Goal: Task Accomplishment & Management: Manage account settings

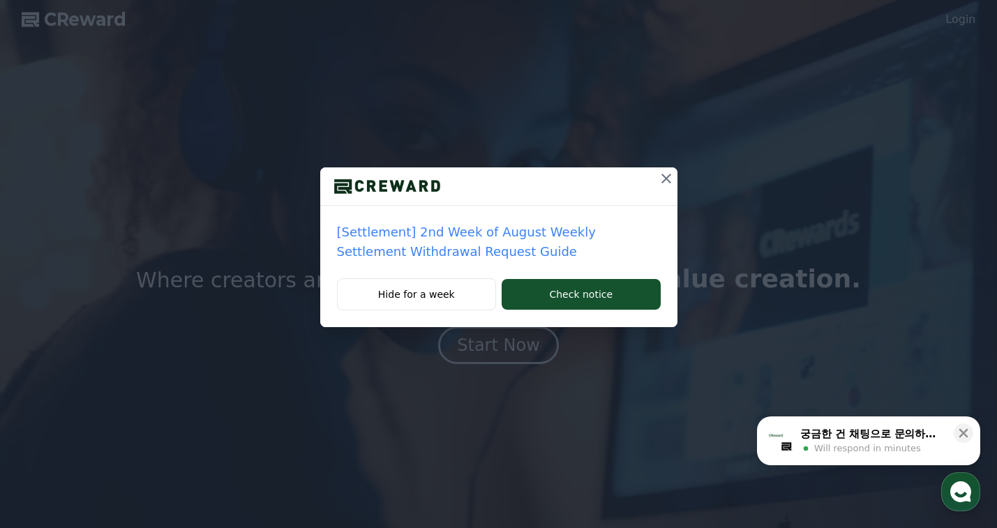
click at [665, 178] on icon at bounding box center [666, 179] width 10 height 10
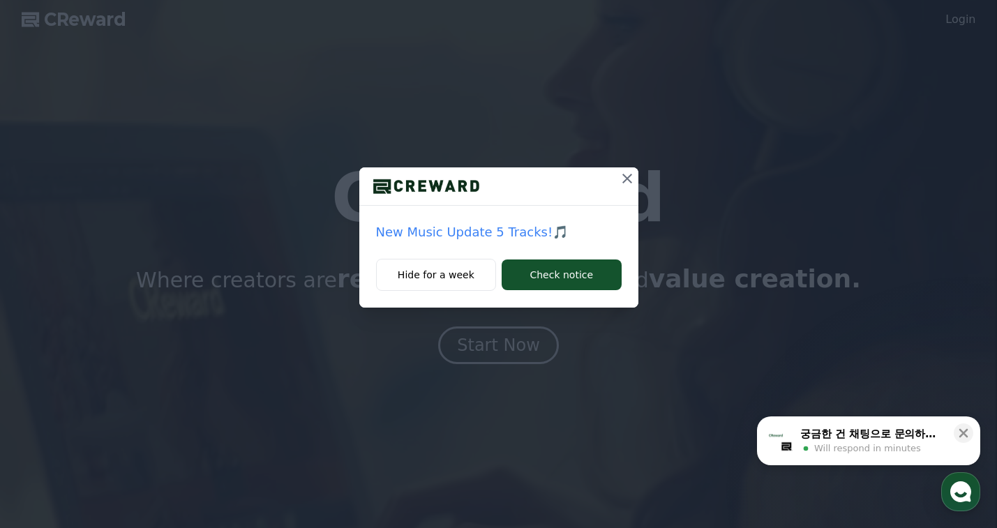
click at [631, 173] on icon at bounding box center [627, 178] width 17 height 17
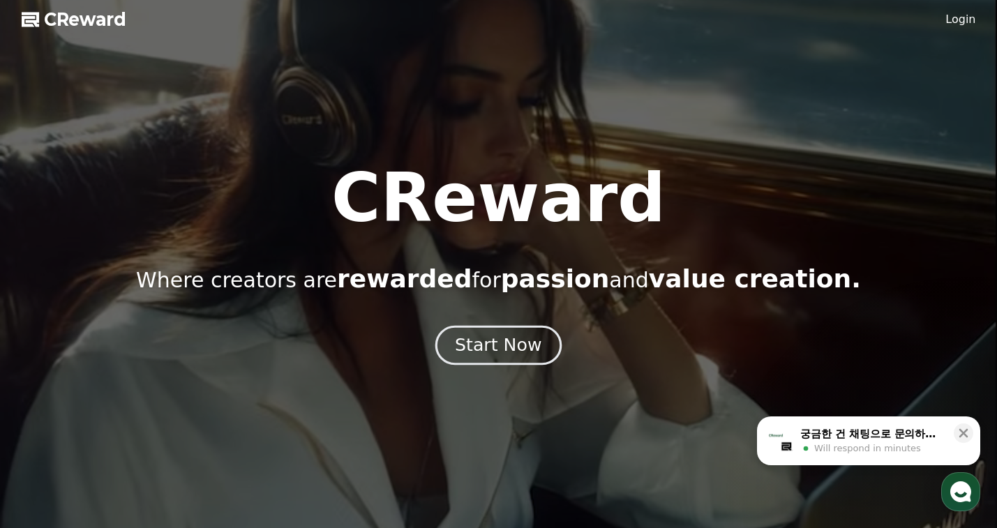
click at [513, 347] on div "Start Now" at bounding box center [498, 346] width 87 height 24
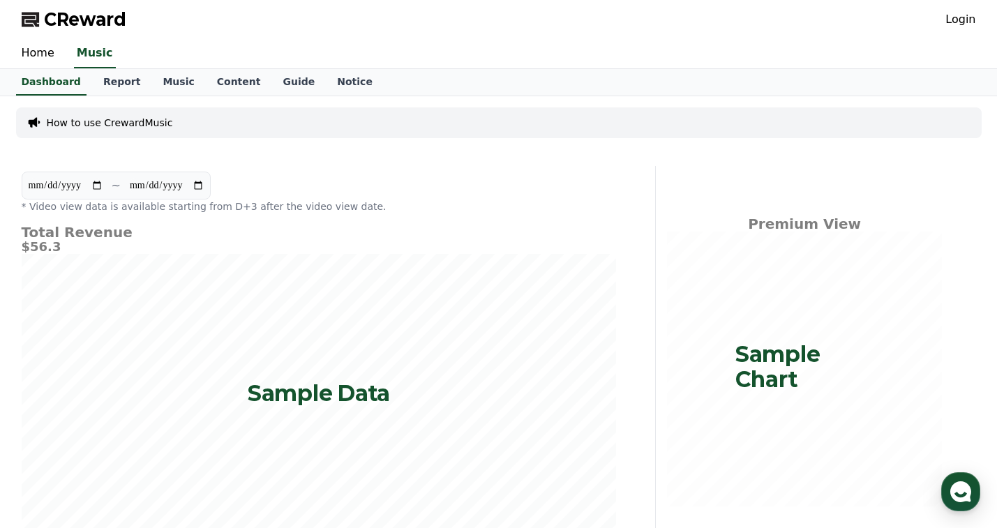
click at [968, 18] on link "Login" at bounding box center [960, 19] width 30 height 17
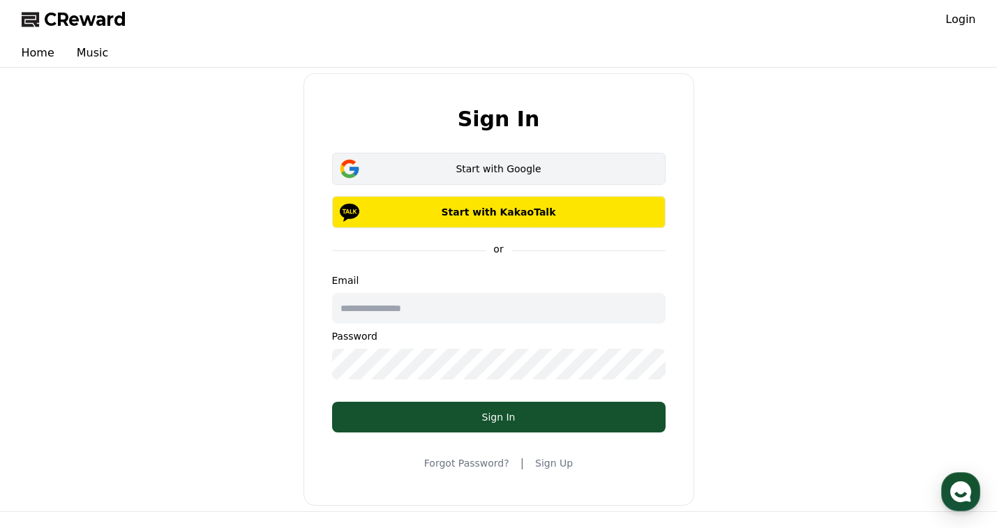
click at [433, 170] on div "Start with Google" at bounding box center [498, 169] width 293 height 14
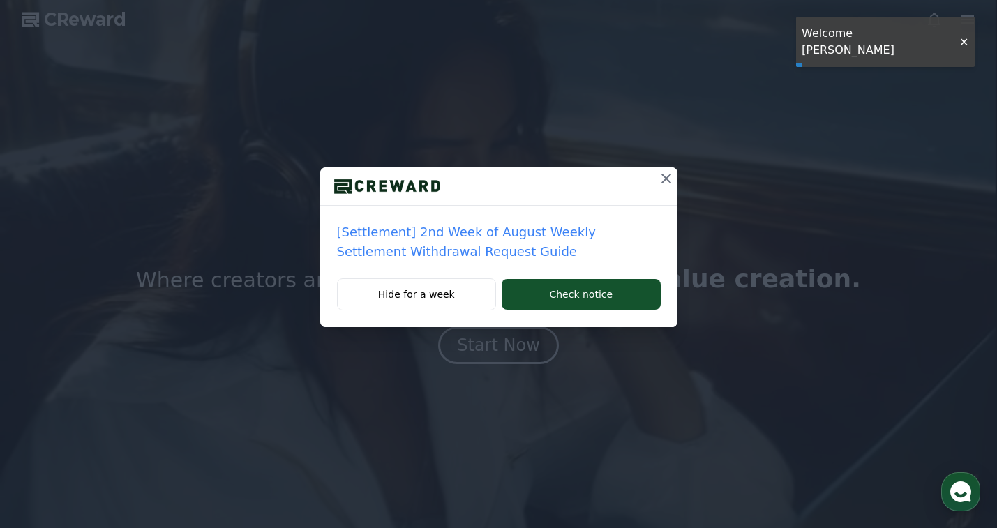
click at [664, 181] on icon at bounding box center [666, 178] width 17 height 17
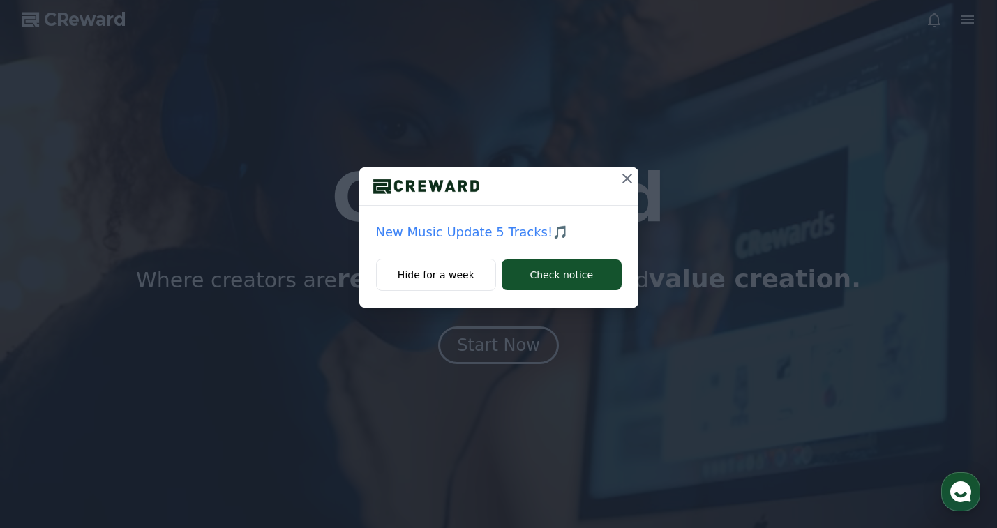
click at [628, 173] on icon at bounding box center [627, 178] width 17 height 17
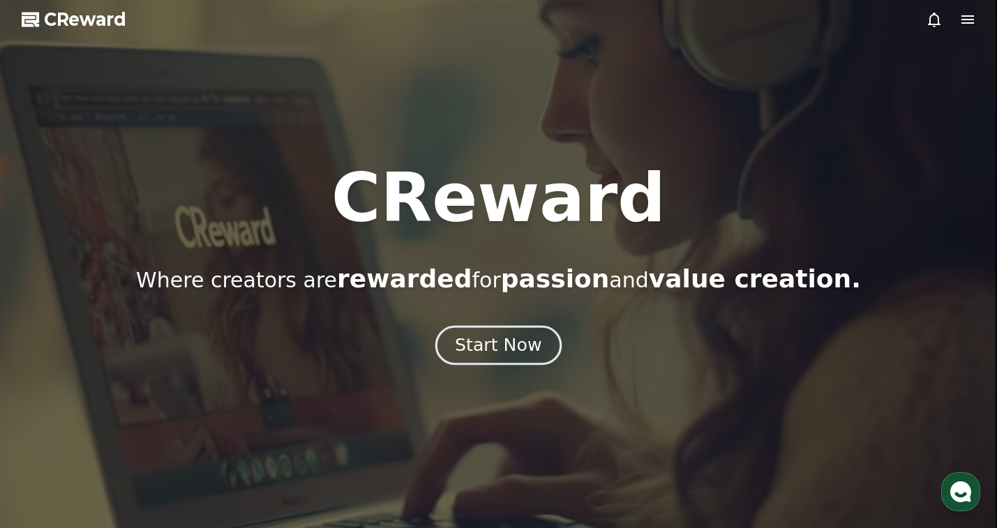
click at [511, 338] on div "Start Now" at bounding box center [498, 346] width 87 height 24
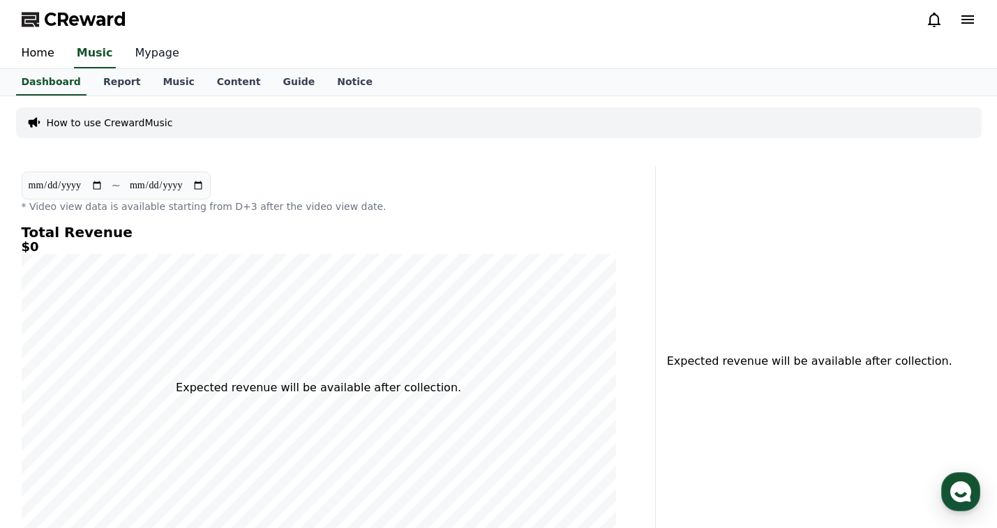
click at [156, 56] on link "Mypage" at bounding box center [157, 53] width 66 height 29
select select "**********"
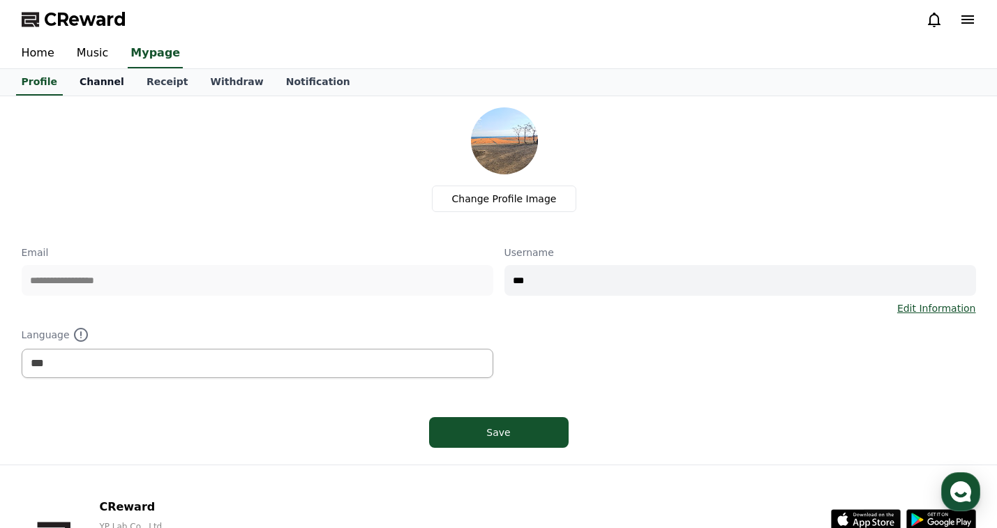
click at [92, 78] on link "Channel" at bounding box center [101, 82] width 67 height 27
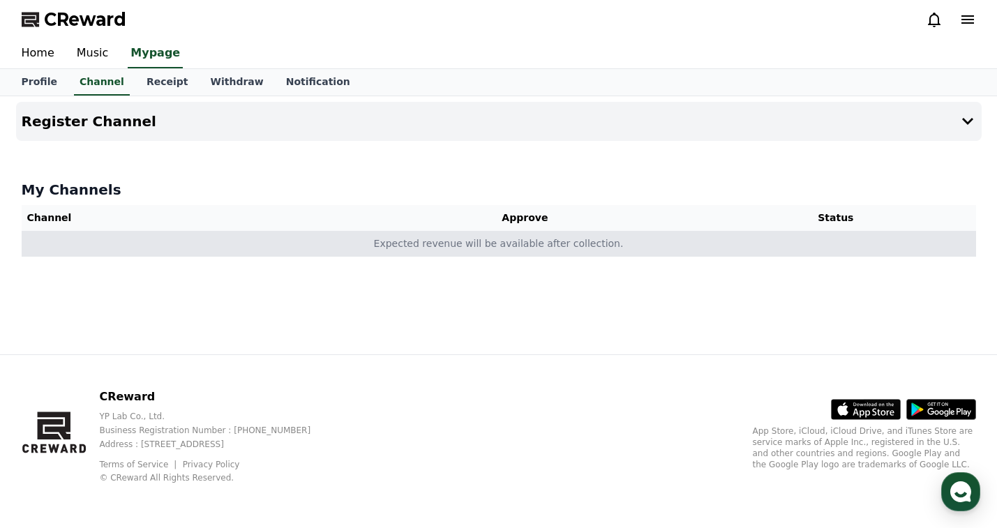
click at [567, 254] on td "Expected revenue will be available after collection." at bounding box center [499, 244] width 955 height 26
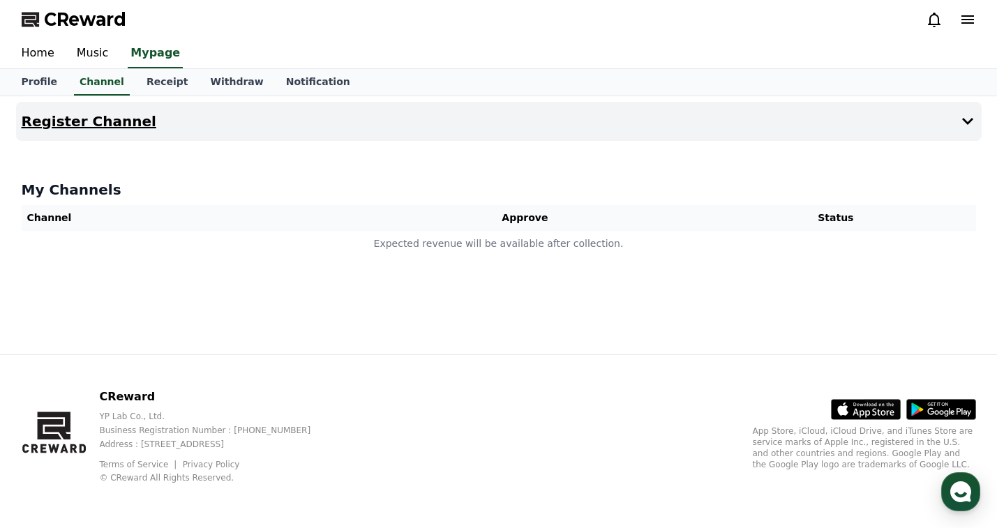
click at [946, 132] on button "Register Channel" at bounding box center [499, 121] width 966 height 39
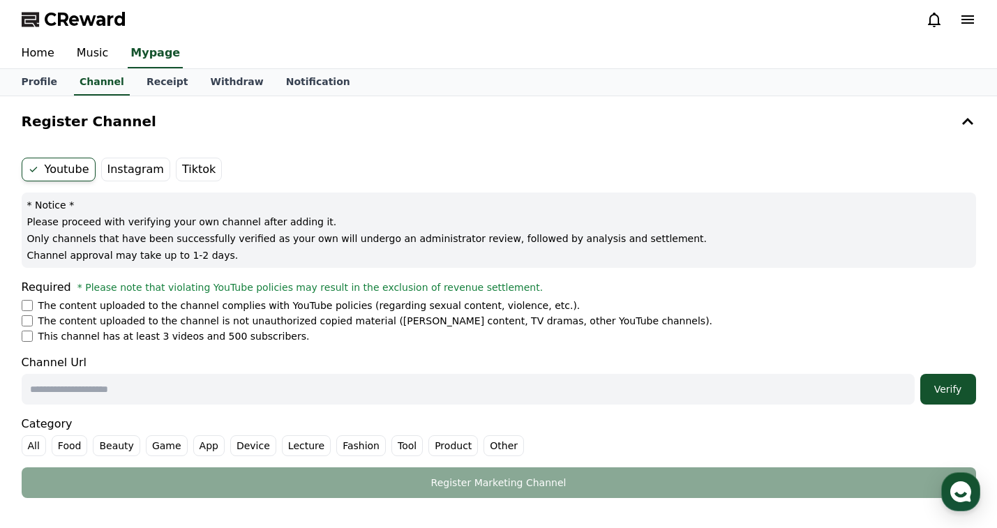
scroll to position [70, 0]
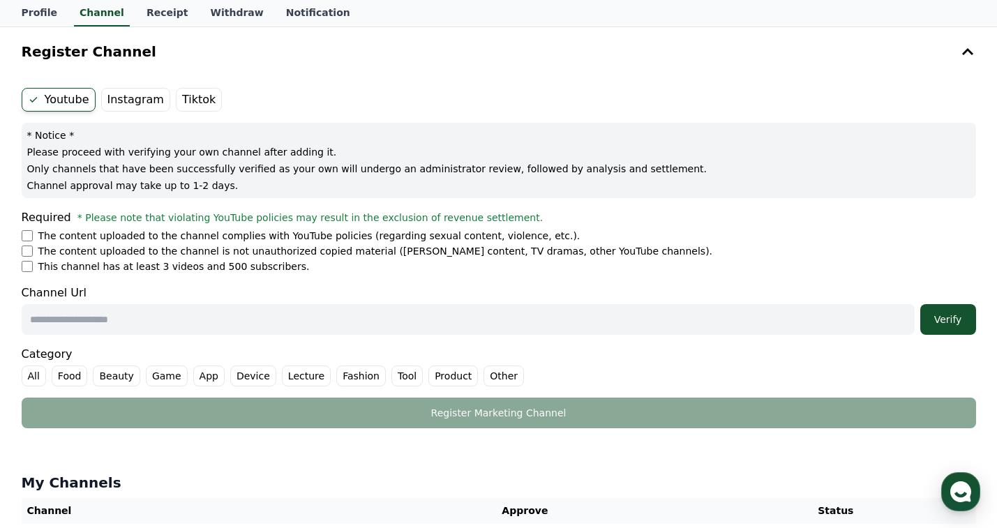
click at [144, 107] on label "Instagram" at bounding box center [135, 100] width 69 height 24
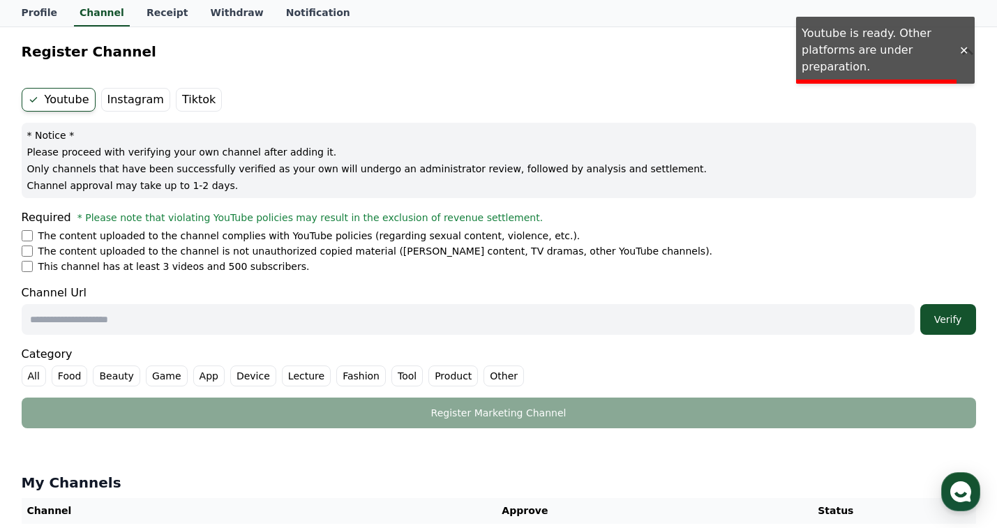
click at [131, 108] on label "Instagram" at bounding box center [135, 100] width 69 height 24
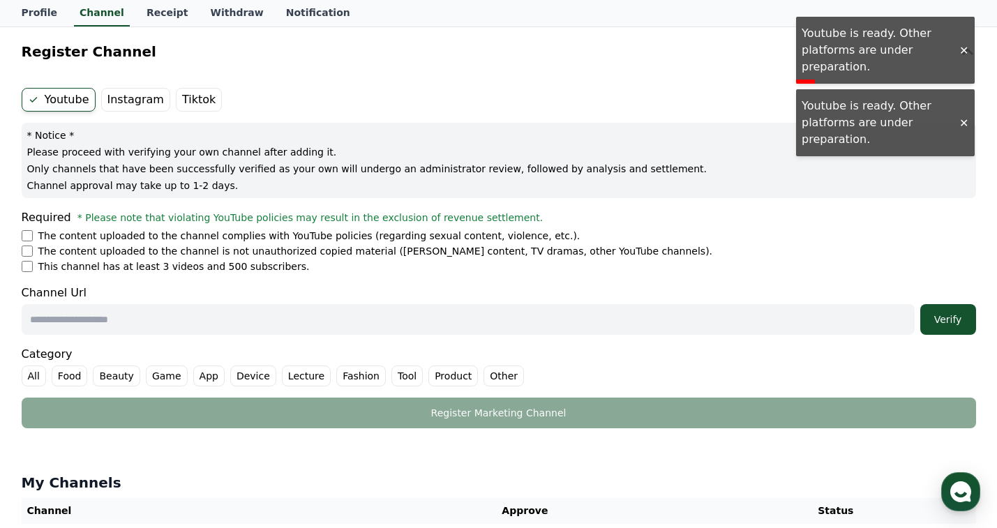
click at [33, 232] on li "The content uploaded to the channel complies with YouTube policies (regarding s…" at bounding box center [499, 236] width 955 height 14
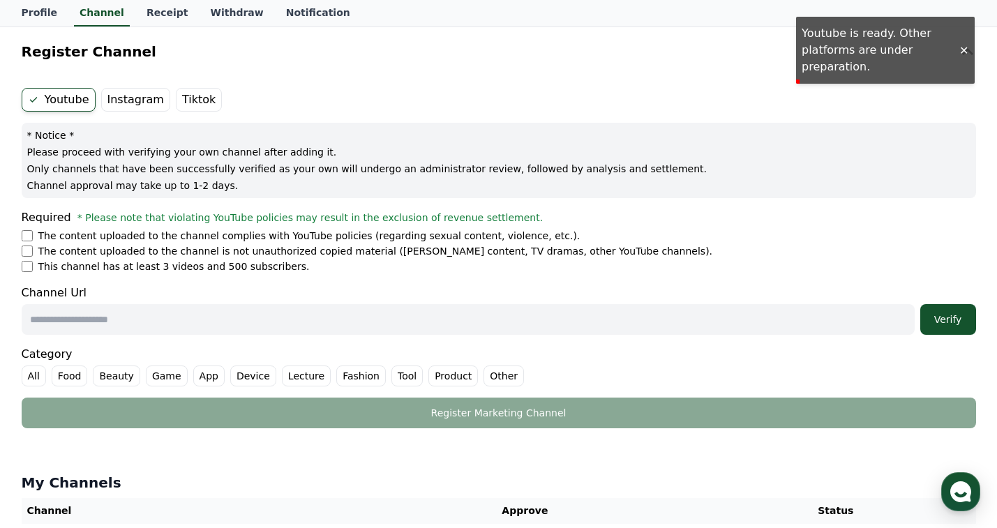
click at [27, 242] on li "The content uploaded to the channel complies with YouTube policies (regarding s…" at bounding box center [499, 236] width 955 height 14
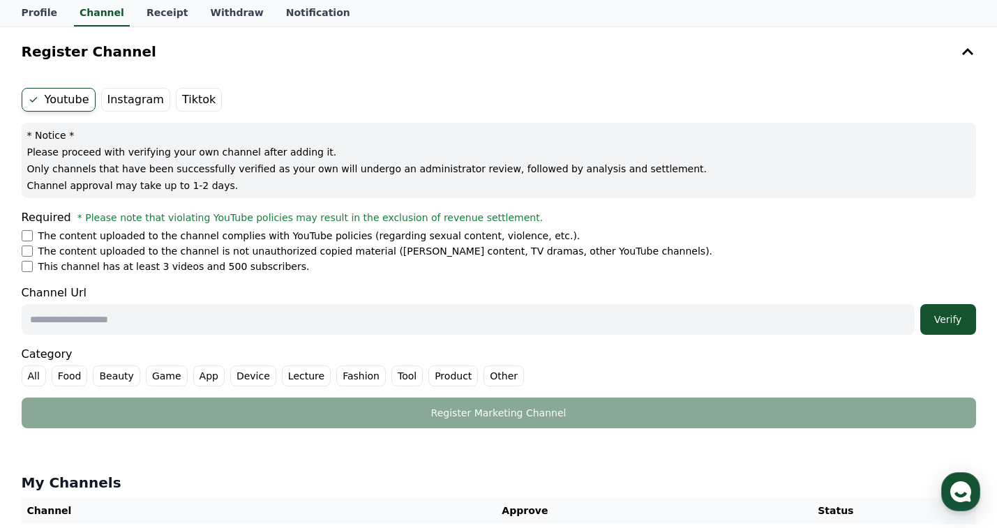
click at [149, 329] on input "text" at bounding box center [468, 319] width 893 height 31
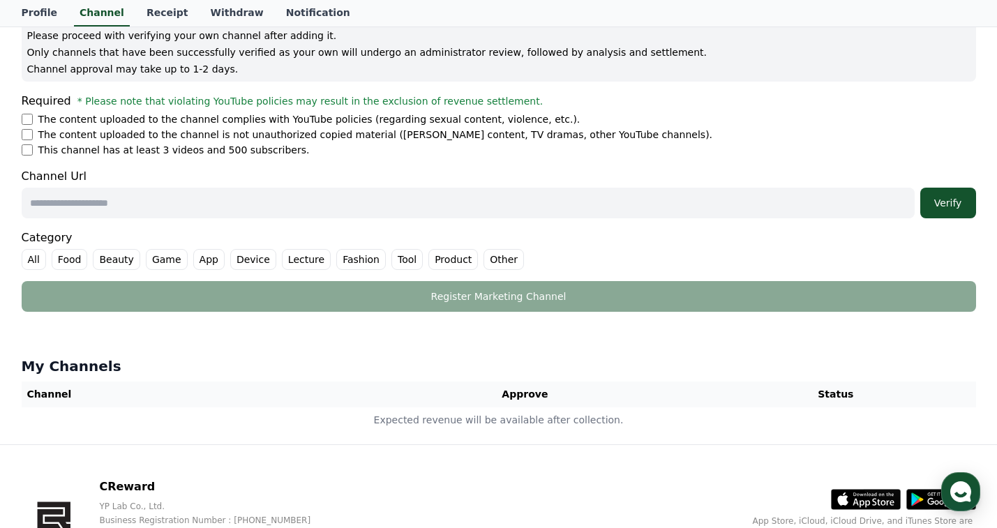
scroll to position [276, 0]
